Goal: Task Accomplishment & Management: Complete application form

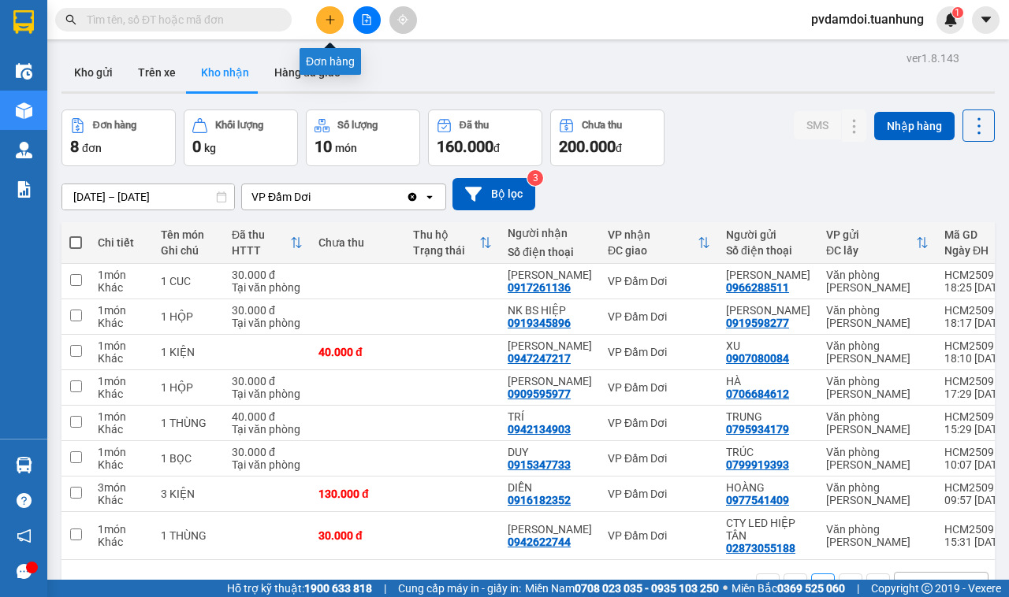
click at [326, 21] on icon "plus" at bounding box center [330, 19] width 11 height 11
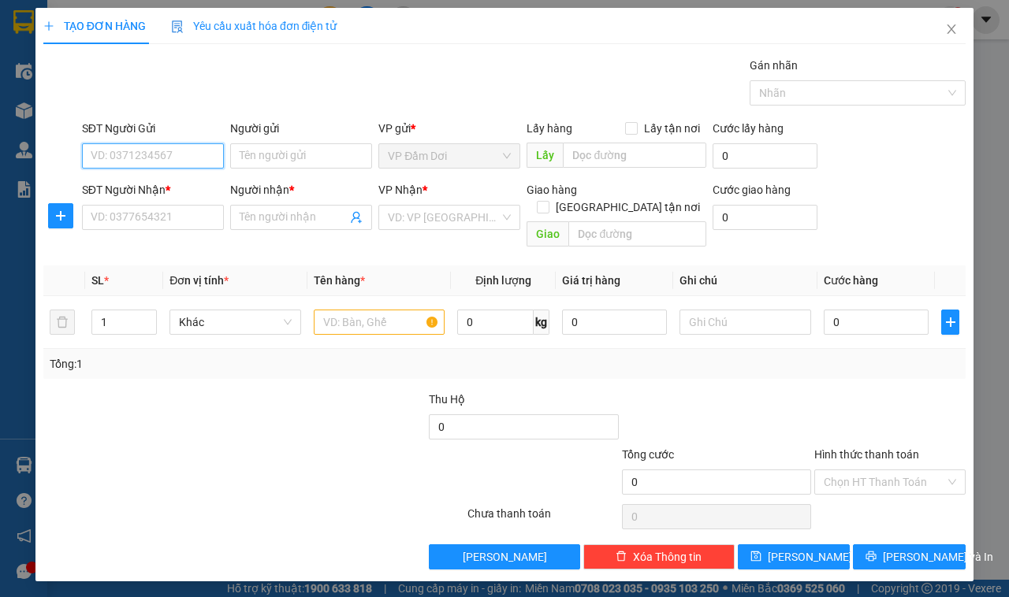
click at [192, 154] on input "SĐT Người Gửi" at bounding box center [153, 155] width 142 height 25
type input "0947987095"
click at [210, 186] on div "0947987095 - VÂN" at bounding box center [152, 188] width 123 height 17
type input "VÂN"
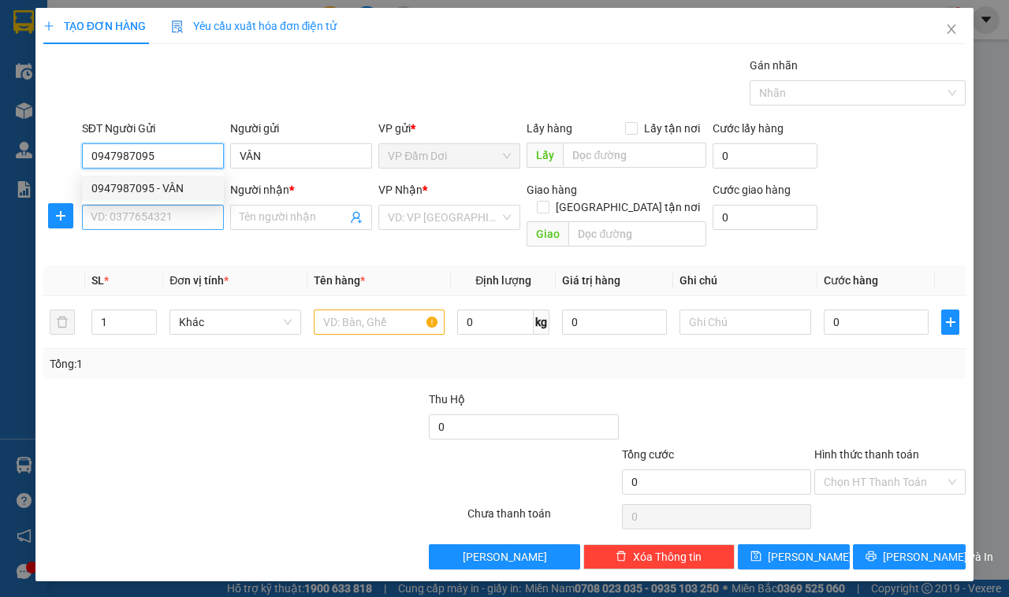
type input "0947987095"
click at [193, 214] on input "SĐT Người Nhận *" at bounding box center [153, 217] width 142 height 25
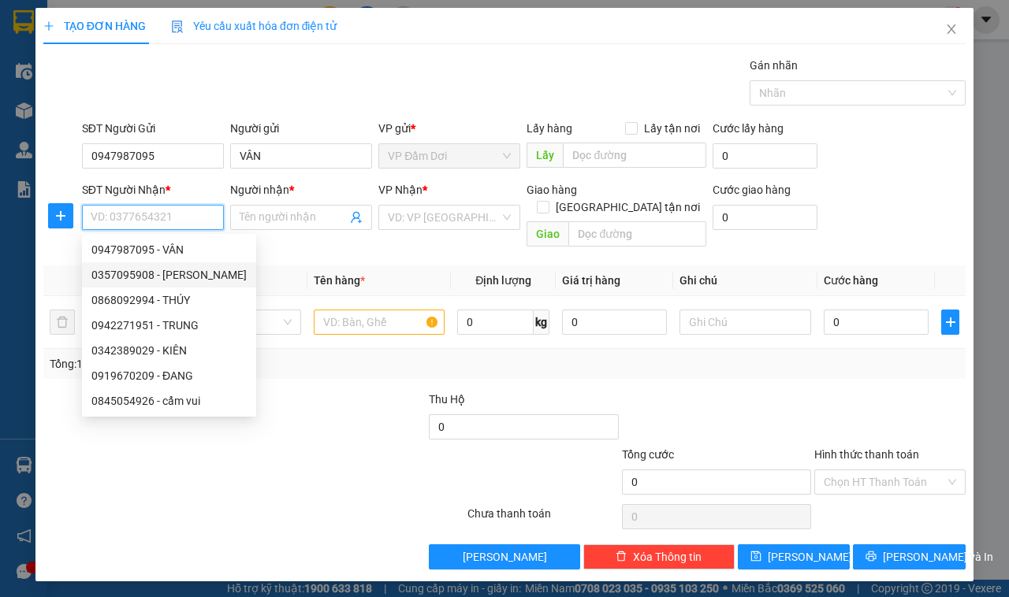
click at [162, 268] on div "0357095908 - [PERSON_NAME]" at bounding box center [168, 274] width 155 height 17
type input "0357095908"
type input "DINH"
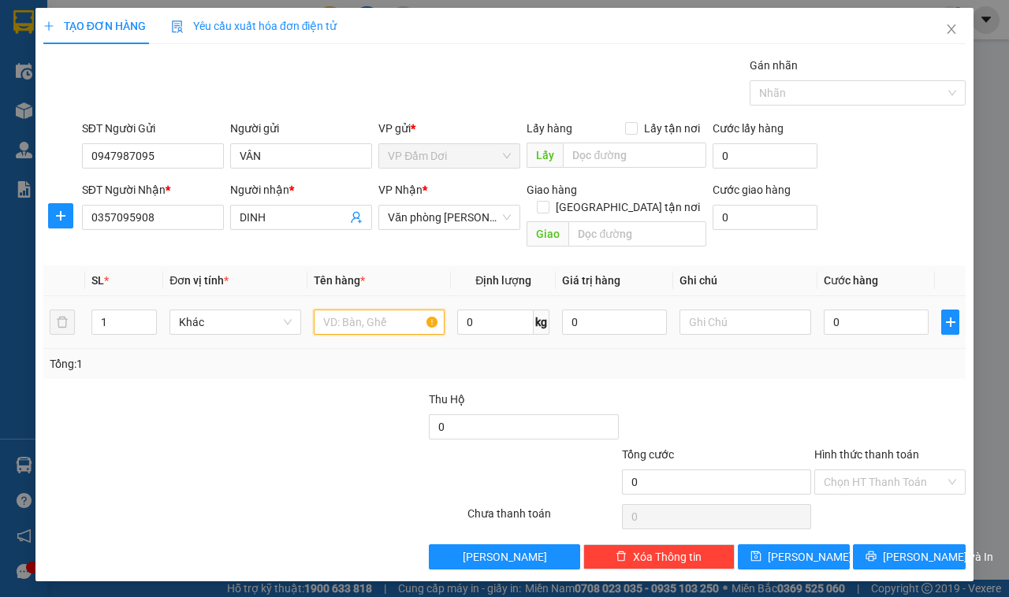
click at [396, 315] on input "text" at bounding box center [380, 322] width 132 height 25
type input "2 THÙNG"
type input "2"
click at [150, 316] on icon "up" at bounding box center [149, 319] width 6 height 6
click at [865, 312] on input "0" at bounding box center [876, 322] width 105 height 25
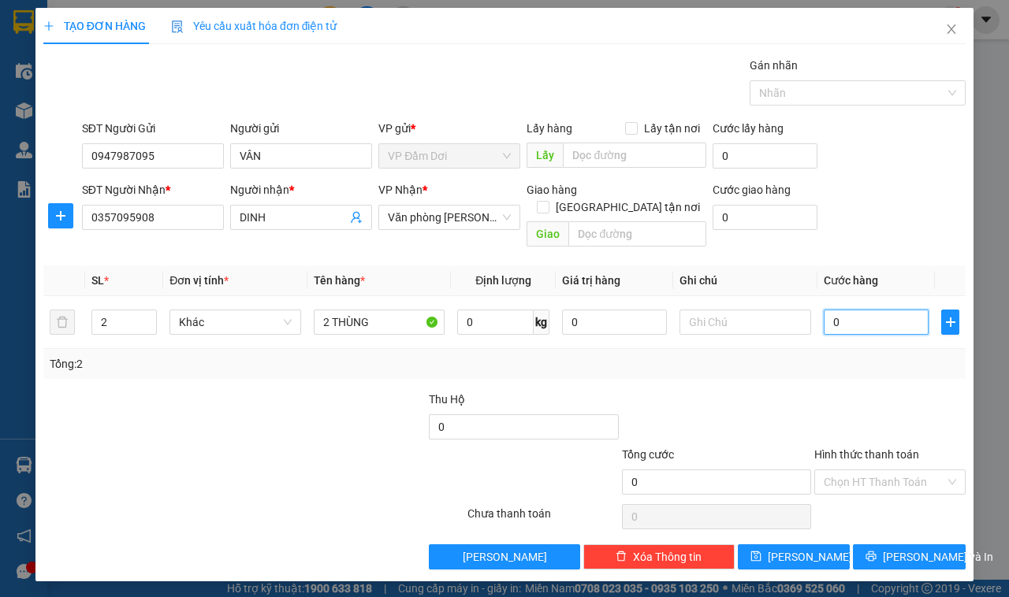
type input "008"
type input "8"
type input "0.080"
type input "80"
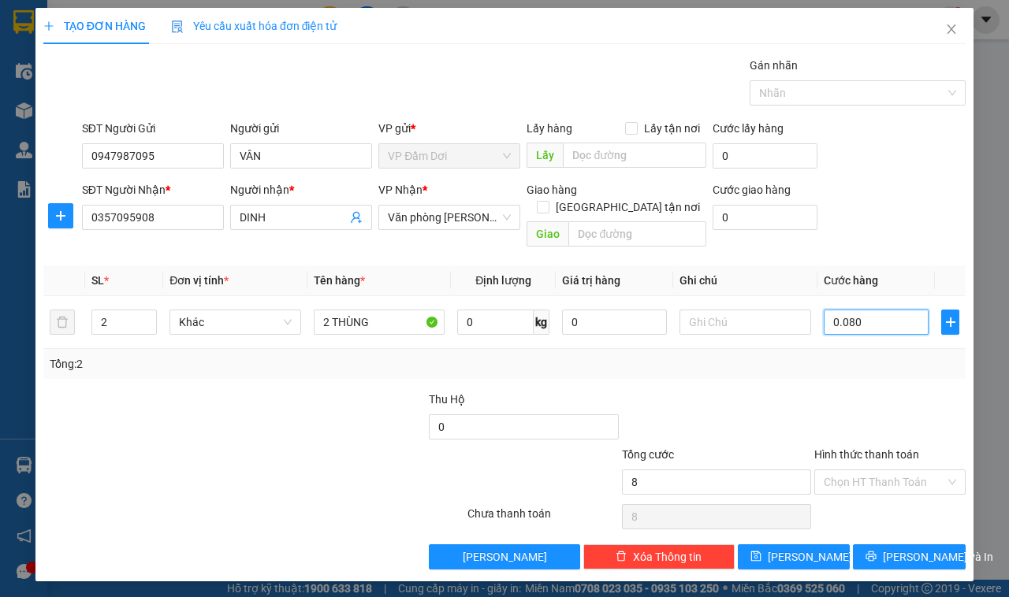
type input "80"
drag, startPoint x: 900, startPoint y: 186, endPoint x: 900, endPoint y: 201, distance: 15.0
click at [901, 188] on div "SĐT Người Nhận * 0357095908 Người nhận * DINH VP Nhận * Văn phòng [PERSON_NAME]…" at bounding box center [524, 217] width 890 height 73
type input "80.000"
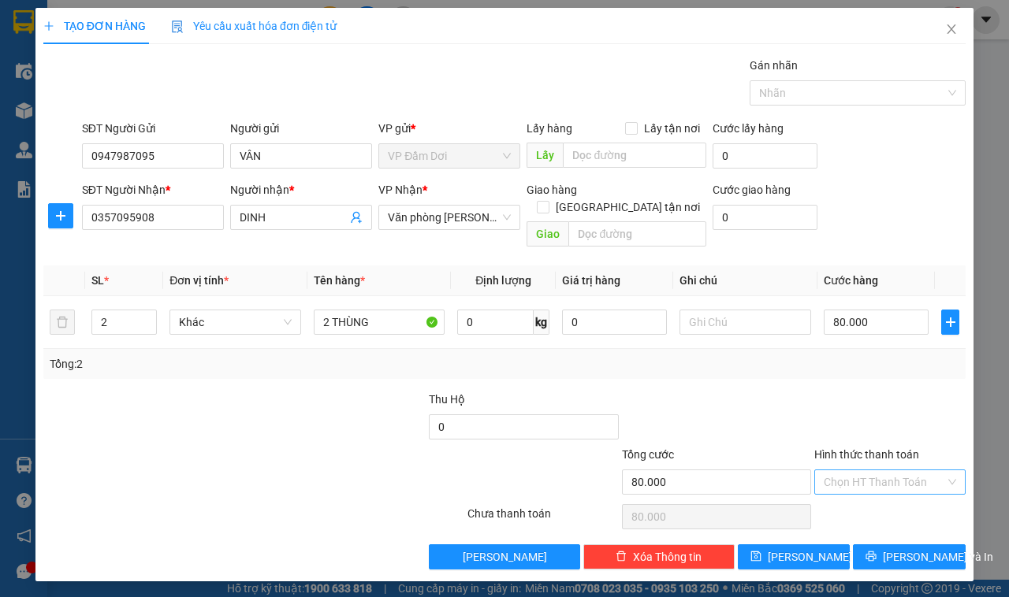
click at [892, 471] on input "Hình thức thanh toán" at bounding box center [884, 483] width 121 height 24
click at [888, 499] on div "Tại văn phòng" at bounding box center [890, 497] width 132 height 17
type input "0"
click at [896, 549] on span "[PERSON_NAME] và In" at bounding box center [938, 557] width 110 height 17
